Goal: Task Accomplishment & Management: Use online tool/utility

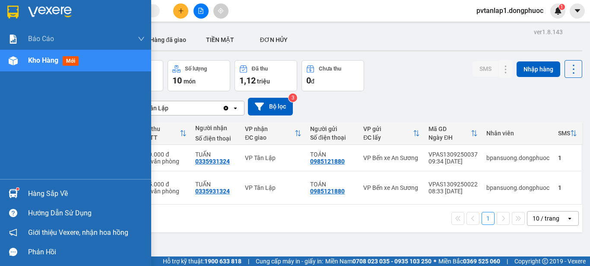
click at [34, 190] on div "Hàng sắp về" at bounding box center [86, 193] width 117 height 13
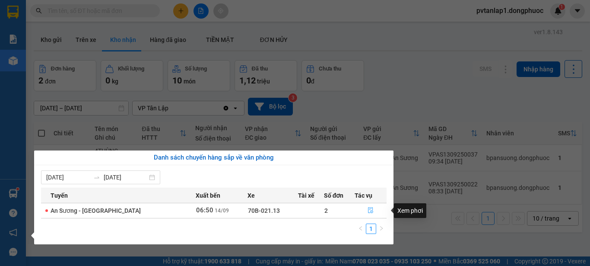
click at [368, 210] on icon "file-done" at bounding box center [371, 210] width 6 height 6
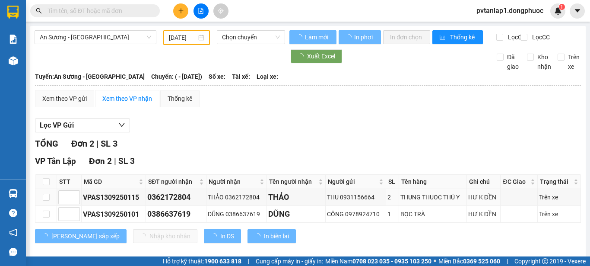
type input "[DATE]"
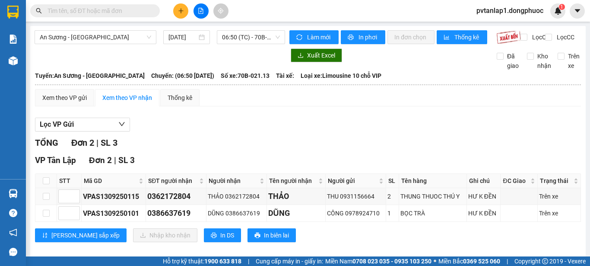
scroll to position [17, 0]
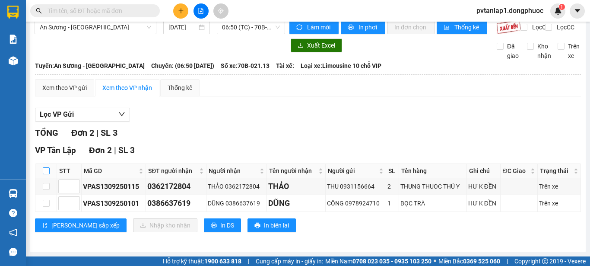
click at [46, 171] on input "checkbox" at bounding box center [46, 170] width 7 height 7
checkbox input "true"
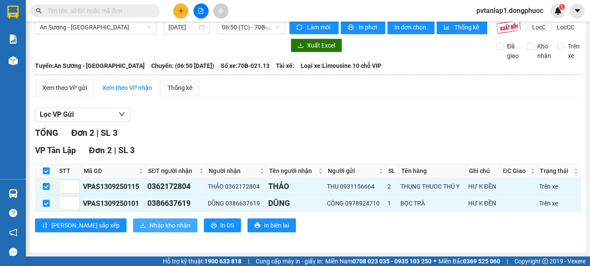
click at [149, 226] on span "Nhập kho nhận" at bounding box center [169, 225] width 41 height 10
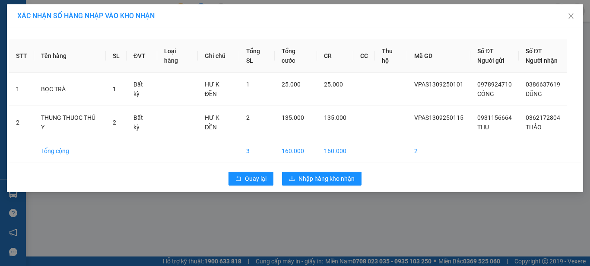
click at [355, 185] on div "Quay lại Nhập hàng kho nhận" at bounding box center [295, 178] width 572 height 22
click at [351, 181] on span "Nhập hàng kho nhận" at bounding box center [327, 179] width 56 height 10
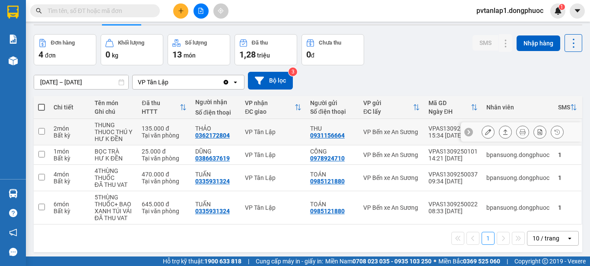
scroll to position [40, 0]
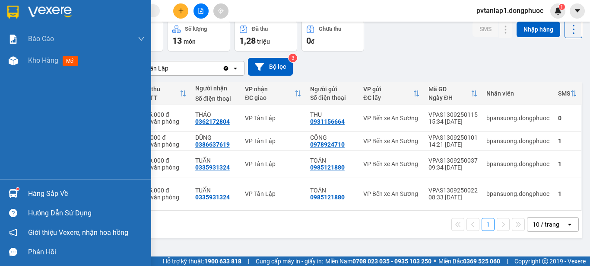
click at [23, 193] on div "Hàng sắp về" at bounding box center [75, 193] width 151 height 19
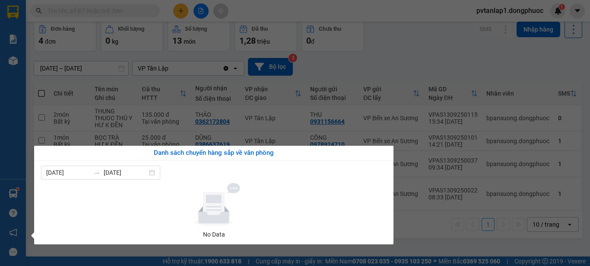
click at [449, 44] on section "Kết quả tìm kiếm ( 0 ) Bộ lọc Ngày tạo đơn gần nhất No Data pvtanlap1.dongphuoc…" at bounding box center [295, 133] width 590 height 266
